Goal: Find specific page/section: Find specific page/section

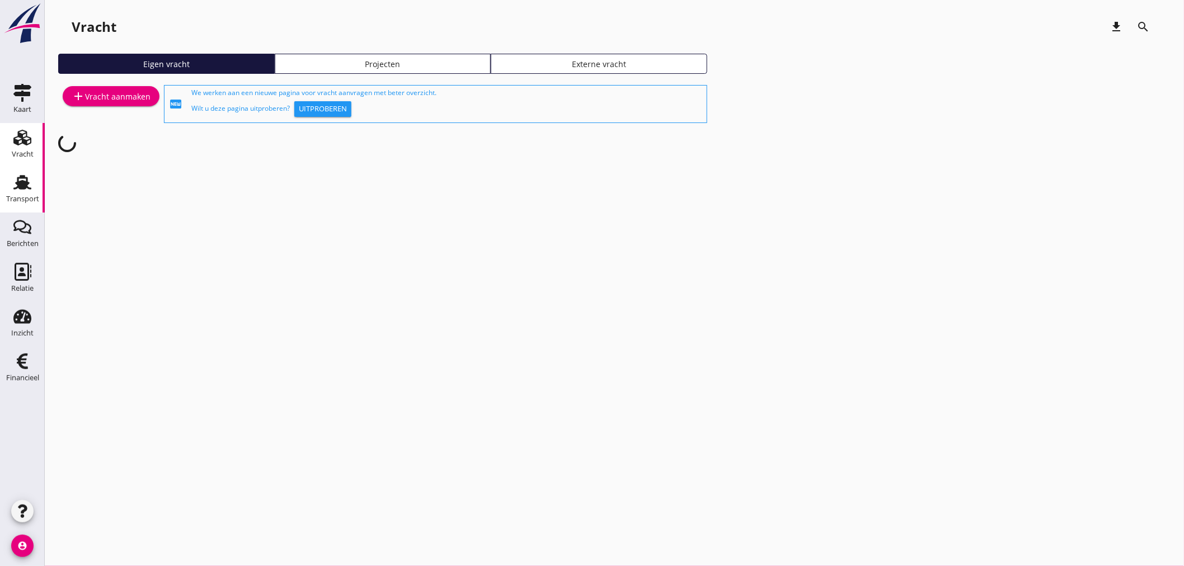
click at [20, 194] on div "Transport" at bounding box center [22, 199] width 33 height 16
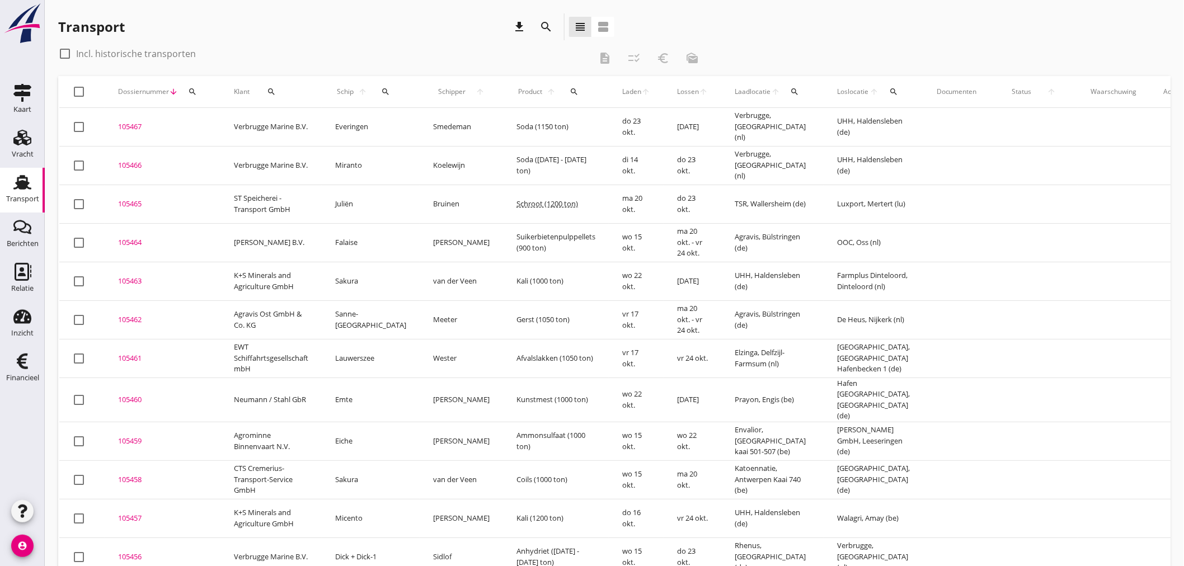
click at [381, 92] on icon "search" at bounding box center [385, 91] width 9 height 9
drag, startPoint x: 237, startPoint y: 1, endPoint x: 877, endPoint y: 18, distance: 640.0
click at [877, 18] on div "Transport download search view_headline view_agenda" at bounding box center [614, 28] width 1113 height 31
click at [374, 93] on div "search" at bounding box center [386, 91] width 24 height 9
click at [413, 127] on input "Zoek op (scheeps)naam" at bounding box center [429, 124] width 116 height 18
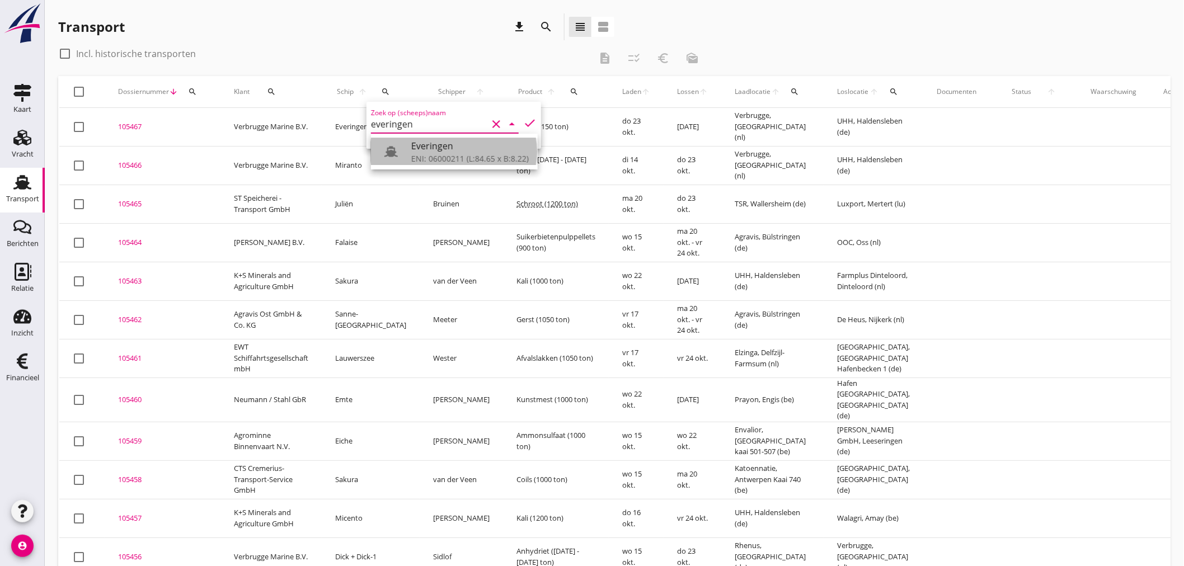
click at [445, 156] on div "ENI: 06000211 (L:84.65 x B:8.22)" at bounding box center [470, 159] width 118 height 12
click at [526, 124] on icon "check" at bounding box center [529, 122] width 13 height 13
type input "Everingen"
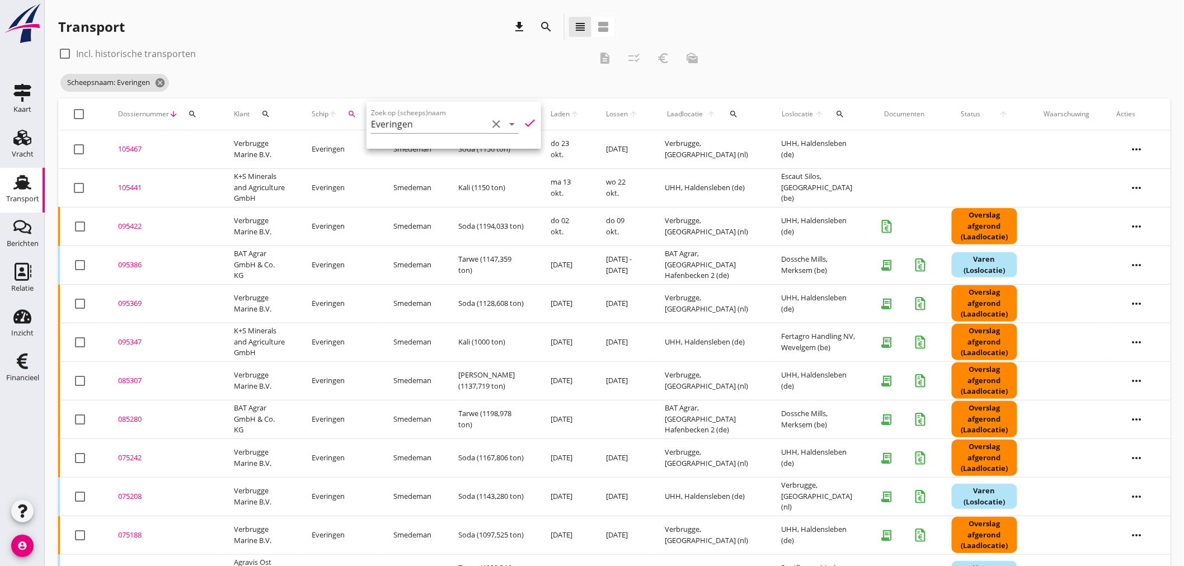
click at [350, 47] on div "check_box_outline_blank Incl. historische transporten" at bounding box center [324, 54] width 533 height 18
drag, startPoint x: 128, startPoint y: 224, endPoint x: 135, endPoint y: 224, distance: 7.9
click at [129, 224] on div "095422" at bounding box center [162, 226] width 89 height 11
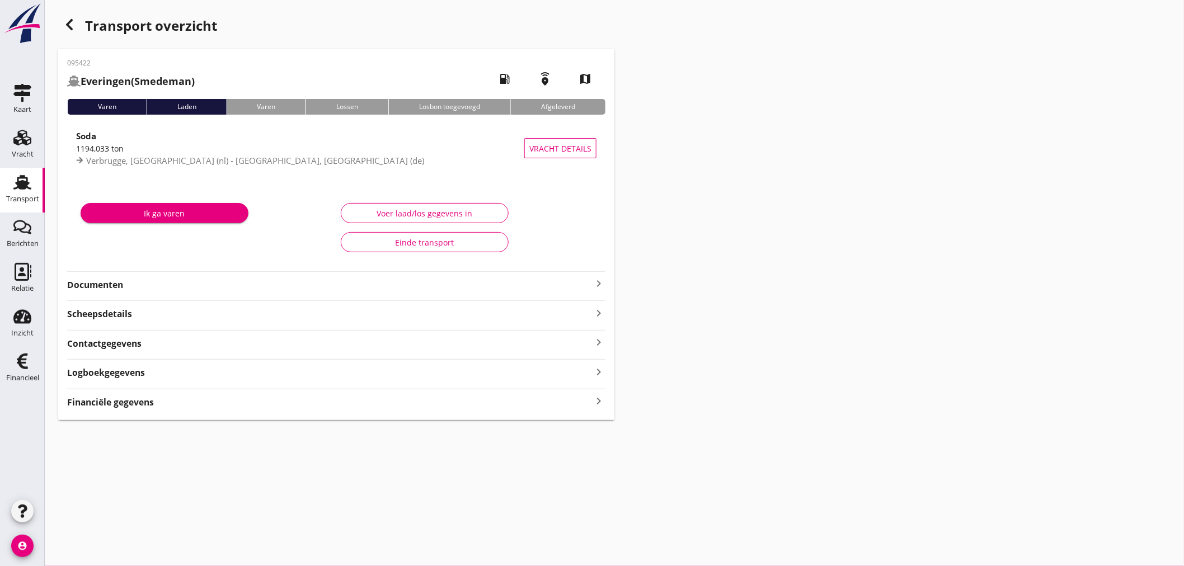
click at [602, 280] on icon "keyboard_arrow_right" at bounding box center [598, 283] width 13 height 13
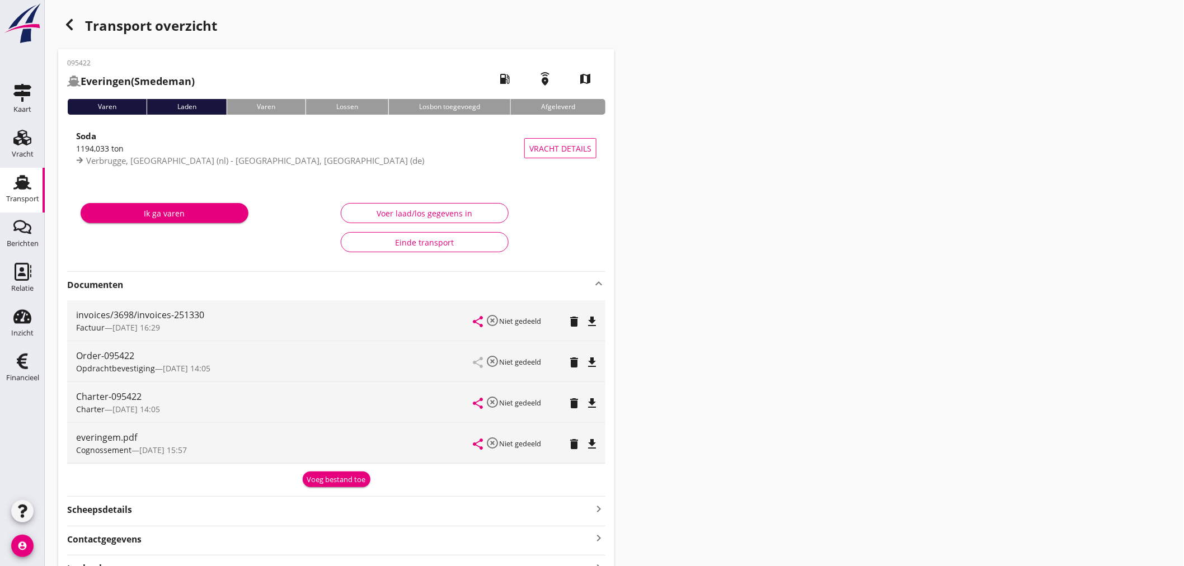
click at [696, 356] on div "Transport overzicht 095422 [GEOGRAPHIC_DATA] (Smedeman) local_gas_station emerg…" at bounding box center [615, 315] width 1140 height 630
